Goal: Information Seeking & Learning: Learn about a topic

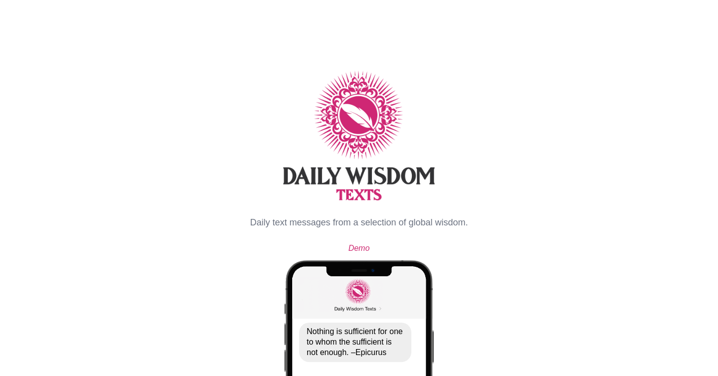
select select "**"
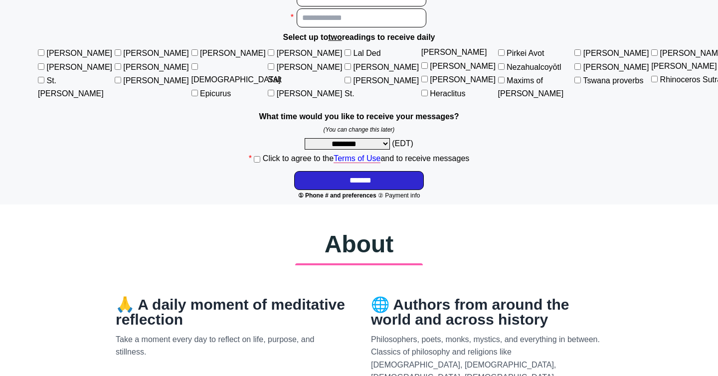
scroll to position [681, 0]
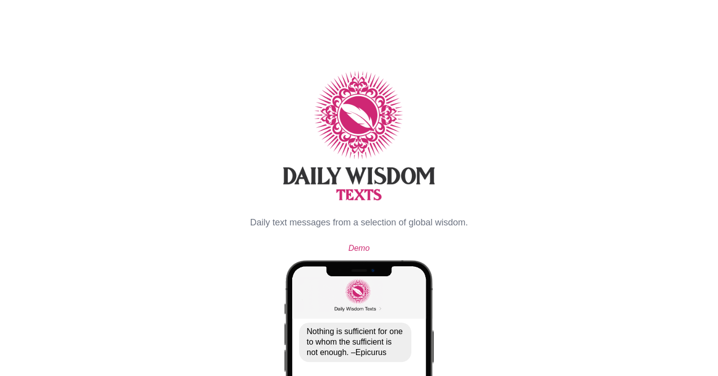
select select "**"
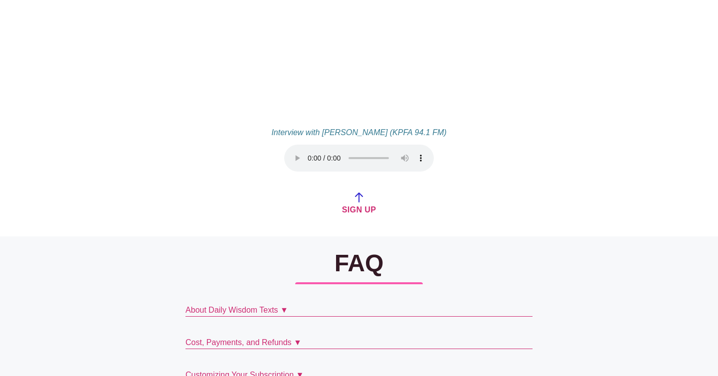
scroll to position [2097, 0]
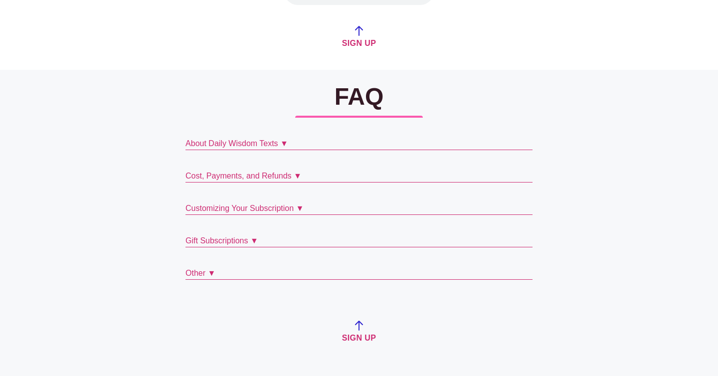
click at [185, 267] on p "Other ▼" at bounding box center [358, 273] width 347 height 12
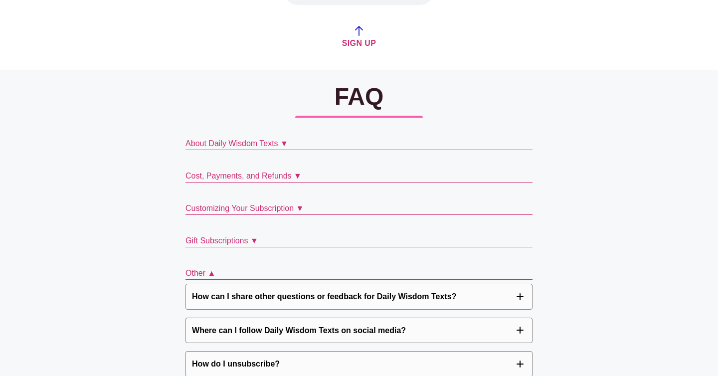
click at [195, 202] on p "Customizing Your Subscription ▼" at bounding box center [358, 208] width 347 height 12
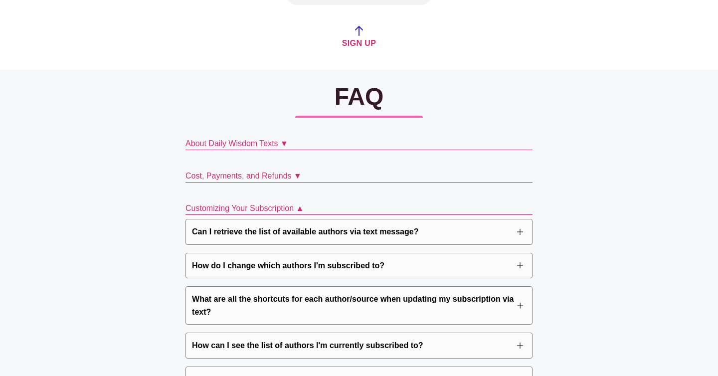
click at [205, 170] on p "Cost, Payments, and Refunds ▼" at bounding box center [358, 176] width 347 height 12
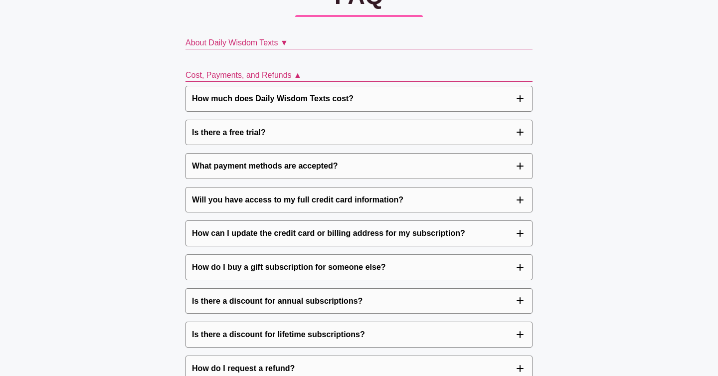
scroll to position [2199, 0]
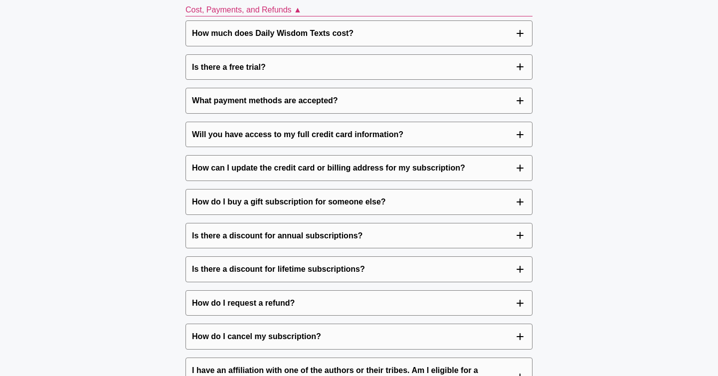
click at [212, 195] on p "How do I buy a gift subscription for someone else?" at bounding box center [288, 201] width 193 height 13
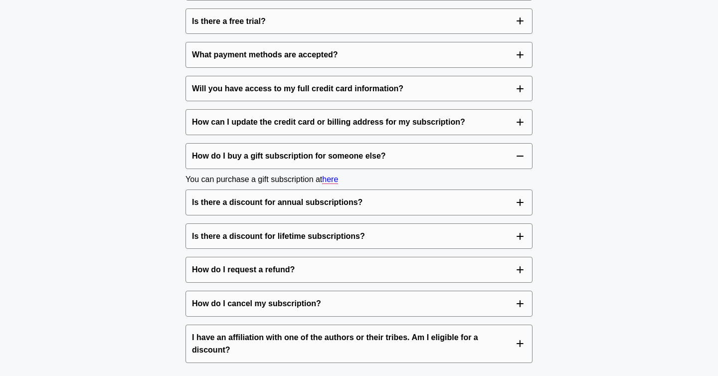
scroll to position [2315, 0]
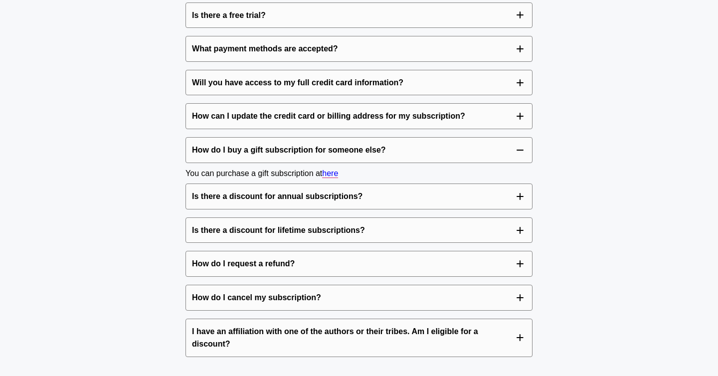
click at [212, 190] on p "Is there a discount for annual subscriptions?" at bounding box center [277, 196] width 170 height 13
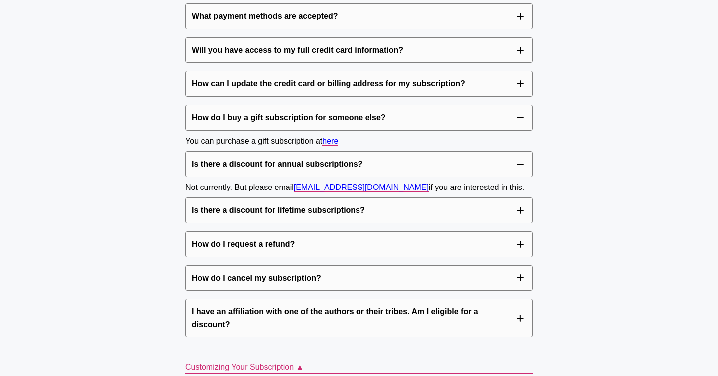
scroll to position [2348, 0]
click at [211, 203] on p "Is there a discount for lifetime subscriptions?" at bounding box center [278, 209] width 173 height 13
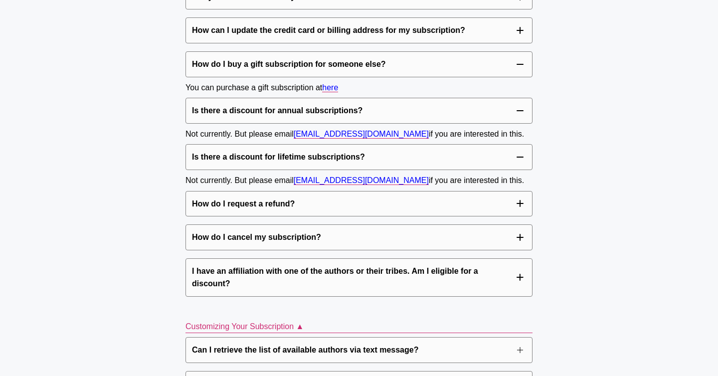
scroll to position [2402, 0]
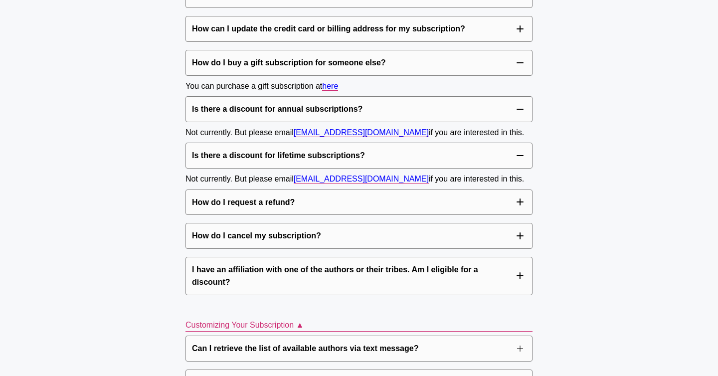
click at [211, 196] on p "How do I request a refund?" at bounding box center [243, 202] width 103 height 13
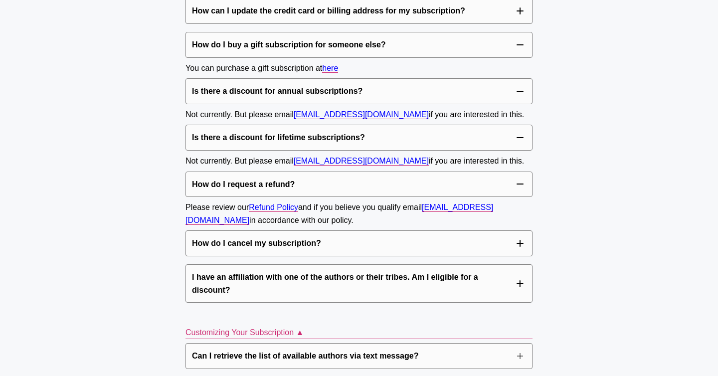
scroll to position [2429, 0]
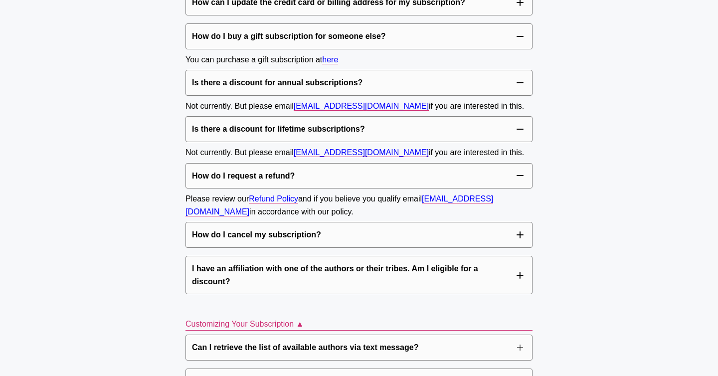
click at [209, 228] on p "How do I cancel my subscription?" at bounding box center [256, 234] width 129 height 13
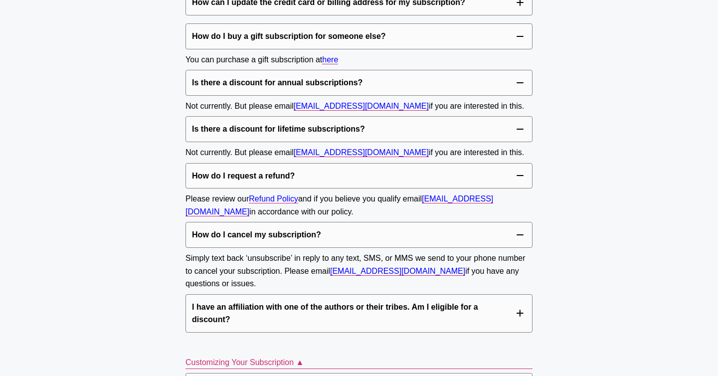
click at [209, 300] on p "I have an affiliation with one of the authors or their tribes. Am I eligible fo…" at bounding box center [353, 312] width 322 height 25
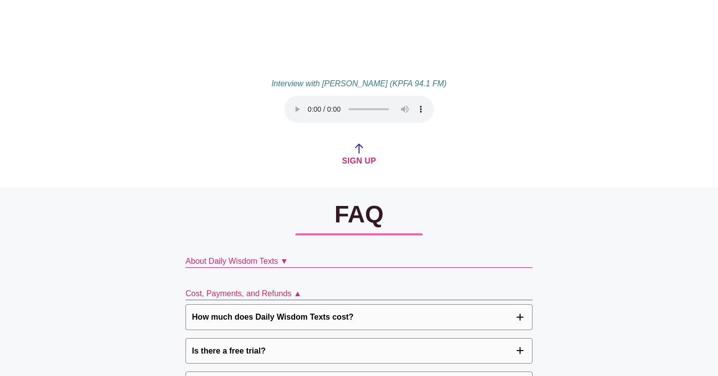
click at [217, 255] on p "About Daily Wisdom Texts ▼" at bounding box center [358, 261] width 347 height 12
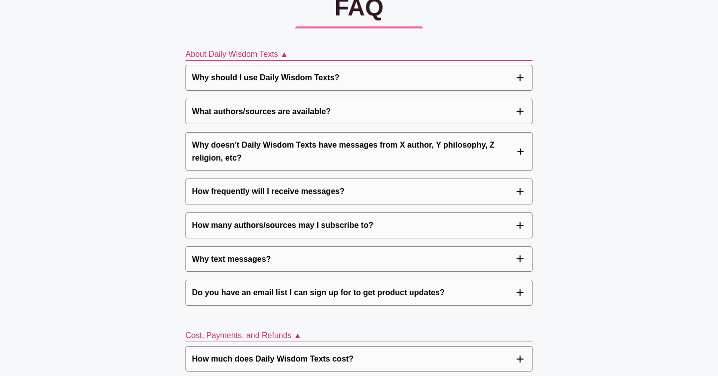
scroll to position [2190, 0]
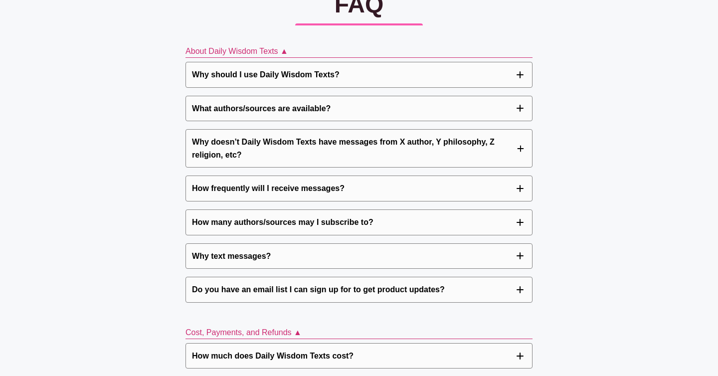
click at [247, 182] on p "How frequently will I receive messages?" at bounding box center [268, 188] width 152 height 13
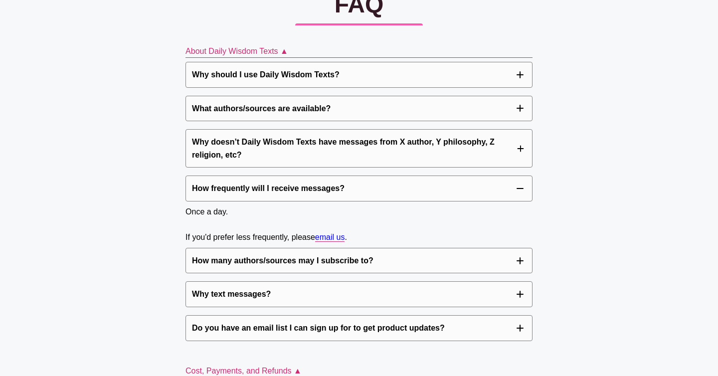
click at [247, 182] on p "How frequently will I receive messages?" at bounding box center [268, 188] width 152 height 13
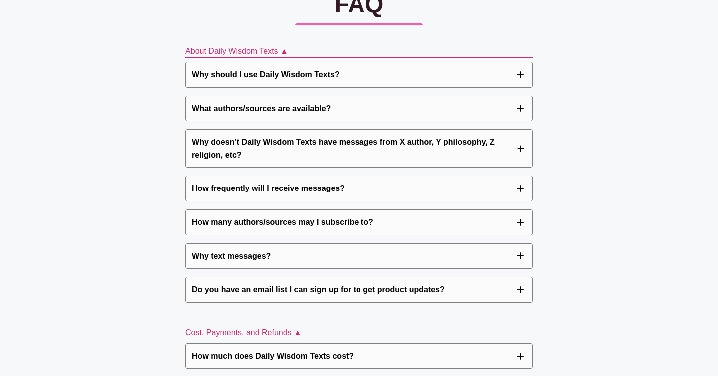
scroll to position [2213, 0]
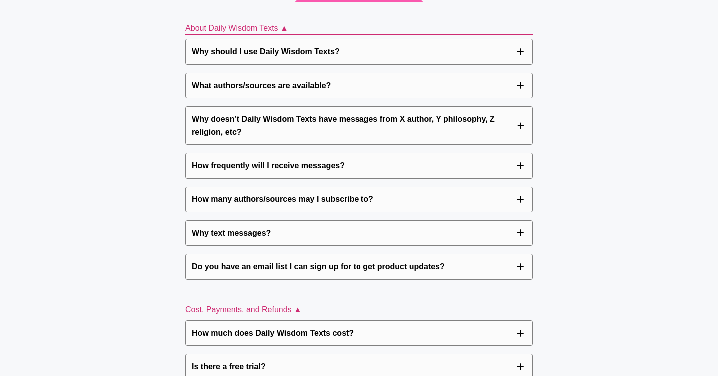
click at [244, 260] on p "Do you have an email list I can sign up for to get product updates?" at bounding box center [318, 266] width 253 height 13
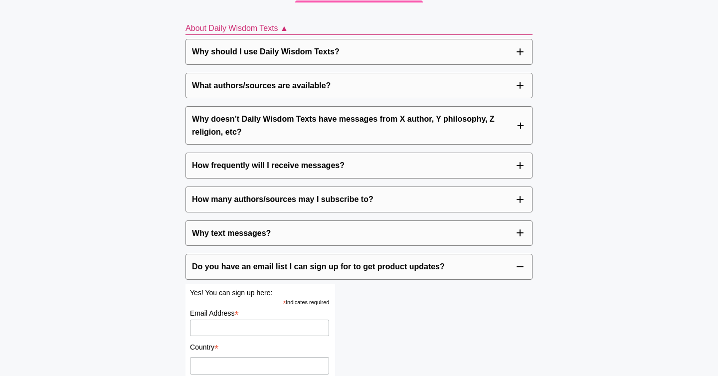
click at [244, 260] on p "Do you have an email list I can sign up for to get product updates?" at bounding box center [318, 266] width 253 height 13
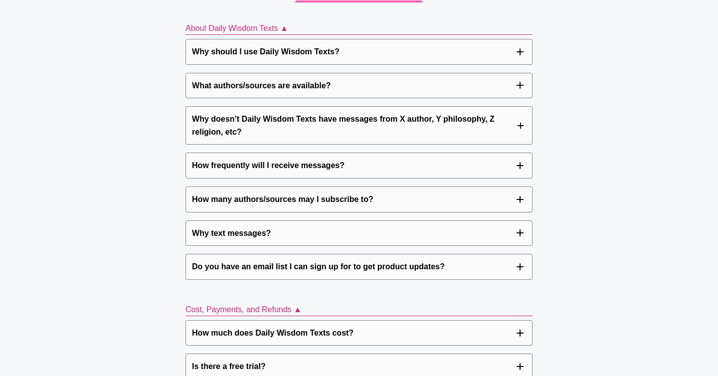
click at [241, 227] on p "Why text messages?" at bounding box center [231, 233] width 79 height 13
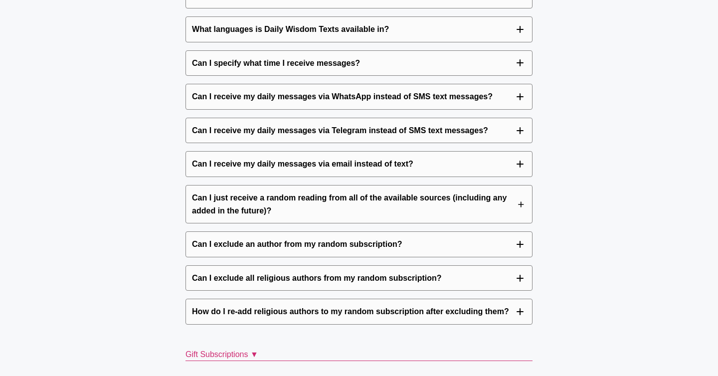
scroll to position [3233, 0]
click at [237, 237] on p "Can I exclude an author from my random subscription?" at bounding box center [297, 243] width 210 height 13
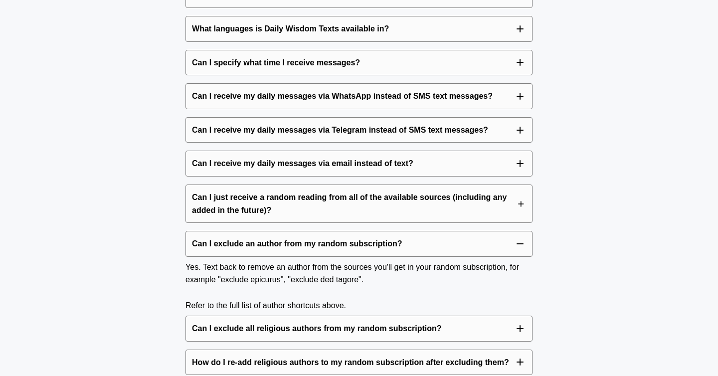
click at [237, 237] on p "Can I exclude an author from my random subscription?" at bounding box center [297, 243] width 210 height 13
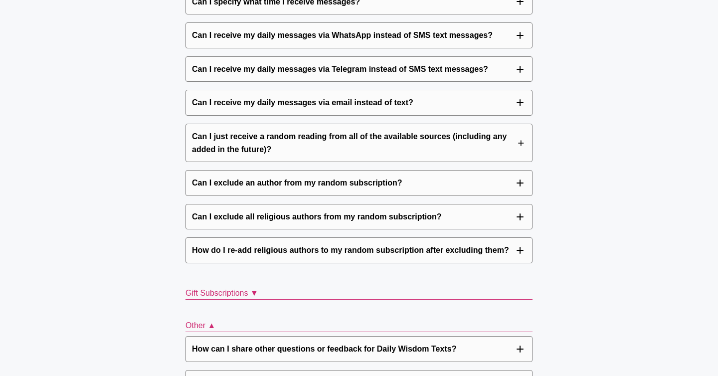
scroll to position [3296, 0]
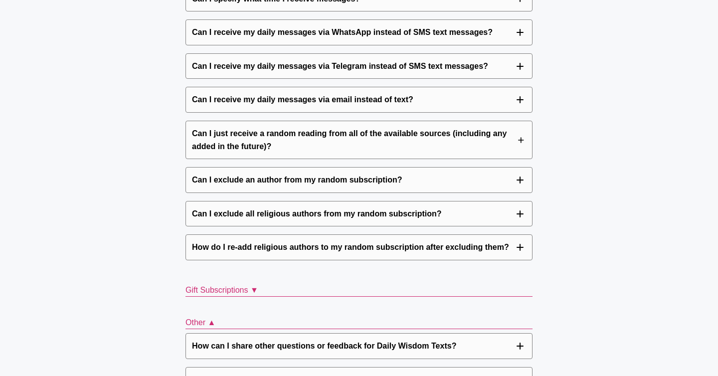
click at [240, 241] on p "How do I re-add religious authors to my random subscription after excluding the…" at bounding box center [350, 247] width 317 height 13
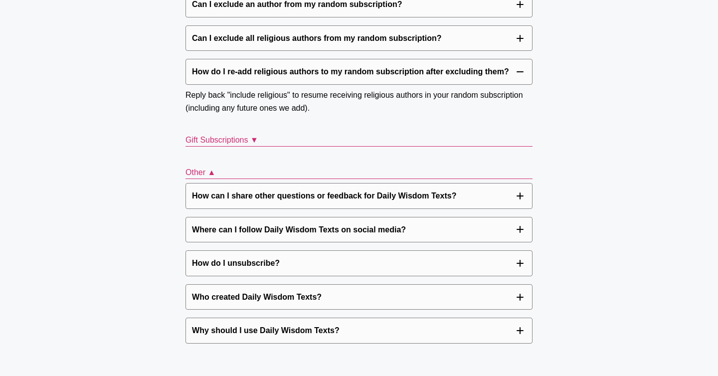
scroll to position [3476, 0]
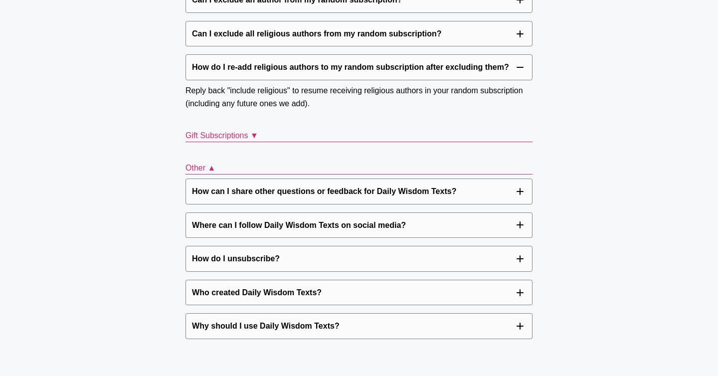
click at [209, 286] on p "Who created Daily Wisdom Texts?" at bounding box center [257, 292] width 130 height 13
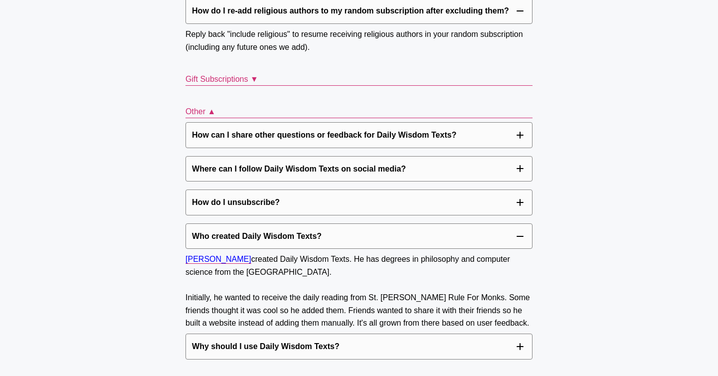
scroll to position [3535, 0]
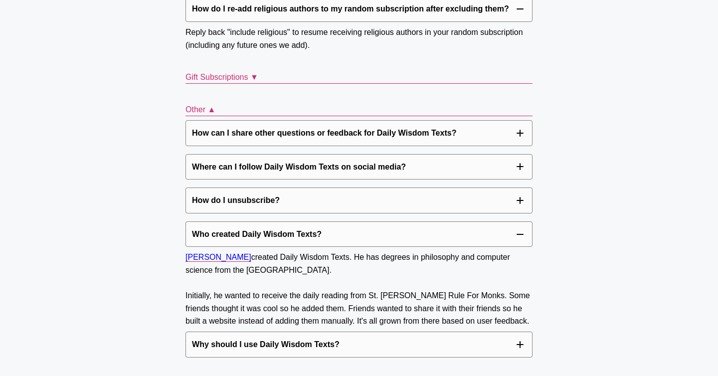
click at [258, 338] on p "Why should I use Daily Wisdom Texts?" at bounding box center [266, 344] width 148 height 13
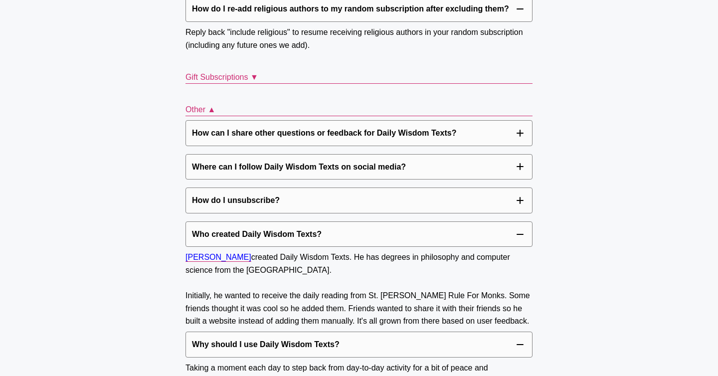
click at [213, 187] on button "How do I unsubscribe?" at bounding box center [358, 200] width 347 height 26
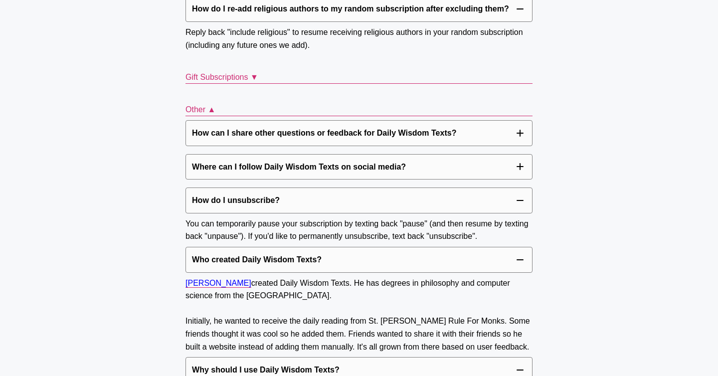
click at [214, 154] on button "Where can I follow Daily Wisdom Texts on social media?" at bounding box center [358, 167] width 347 height 26
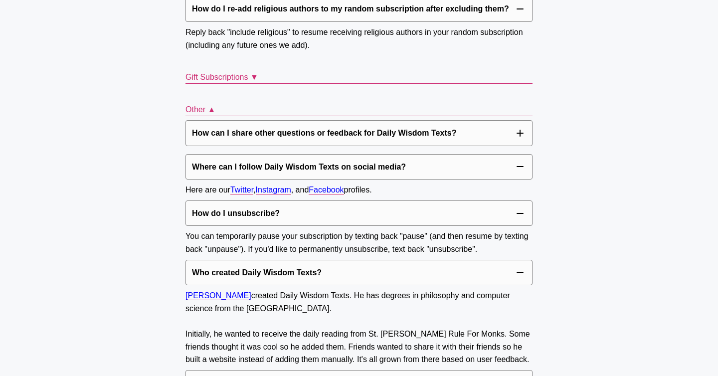
click at [208, 127] on p "How can I share other questions or feedback for Daily Wisdom Texts?" at bounding box center [324, 133] width 264 height 13
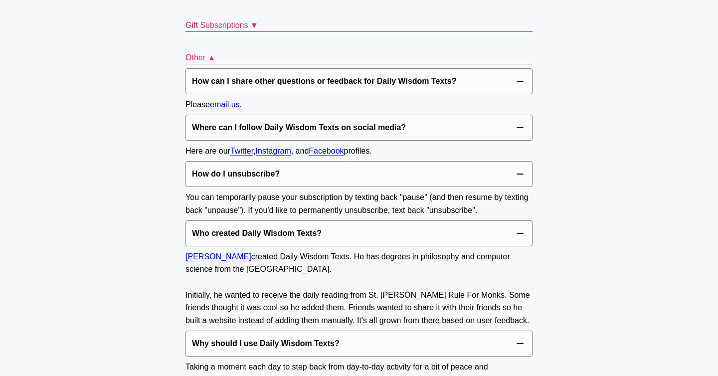
scroll to position [3525, 0]
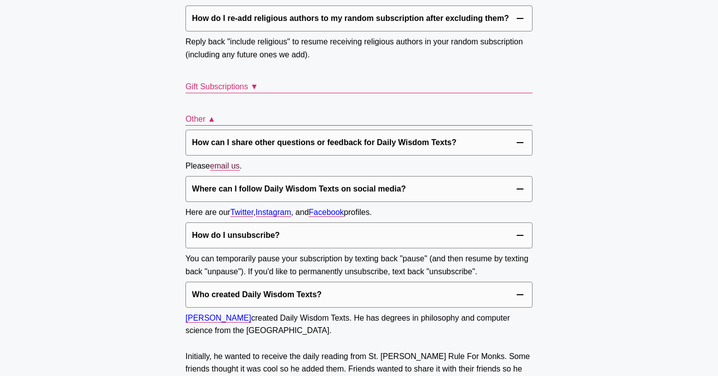
click at [210, 161] on link "email us" at bounding box center [225, 165] width 30 height 9
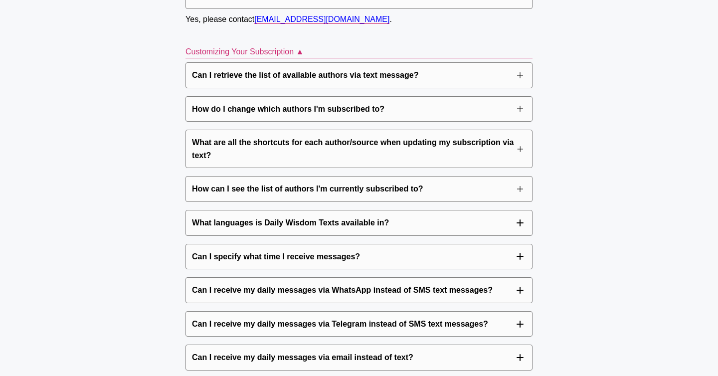
scroll to position [3038, 0]
click at [242, 251] on p "Can I specify what time I receive messages?" at bounding box center [276, 257] width 168 height 13
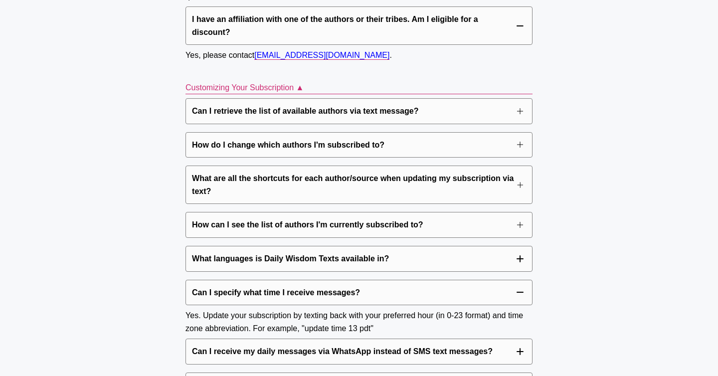
scroll to position [2984, 0]
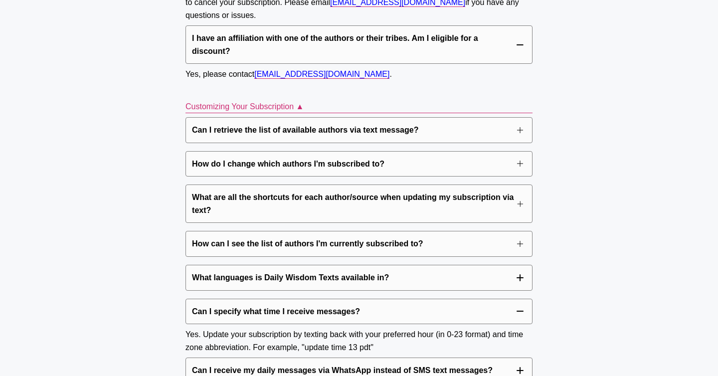
click at [226, 117] on button "Can I retrieve the list of available authors via text message?" at bounding box center [358, 130] width 347 height 26
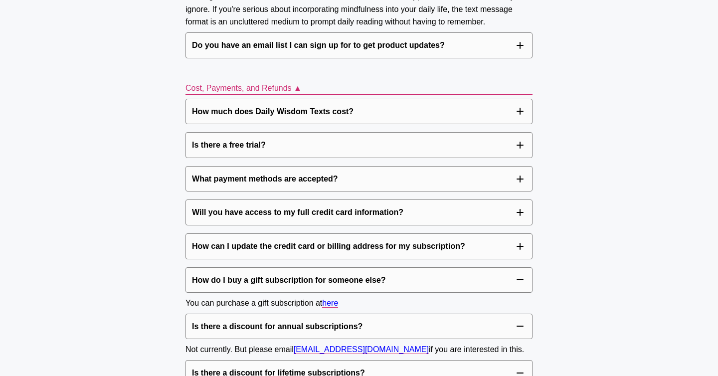
scroll to position [2467, 0]
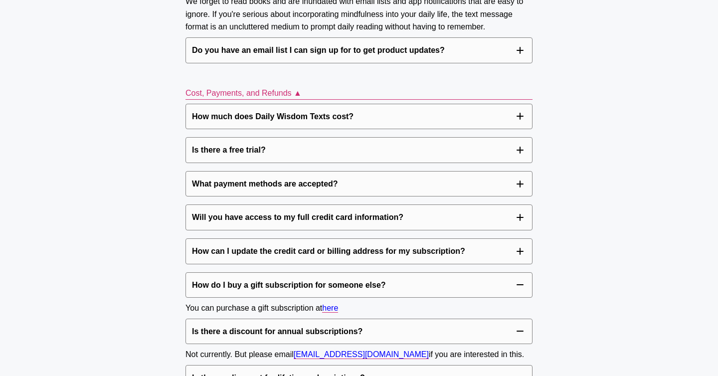
click at [226, 104] on button "How much does Daily Wisdom Texts cost?" at bounding box center [358, 117] width 347 height 26
